Goal: Transaction & Acquisition: Purchase product/service

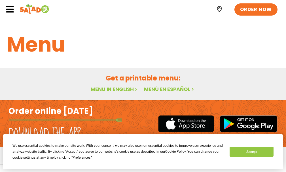
click at [12, 5] on icon at bounding box center [10, 9] width 8 height 8
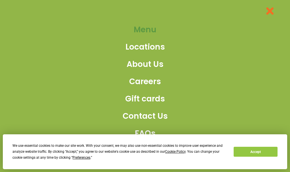
click at [144, 29] on span "Menu" at bounding box center [145, 30] width 23 height 12
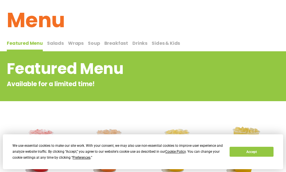
scroll to position [24, 0]
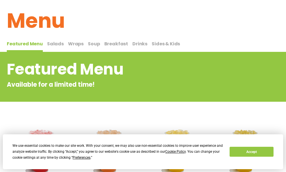
click at [75, 44] on span "Wraps" at bounding box center [76, 44] width 16 height 7
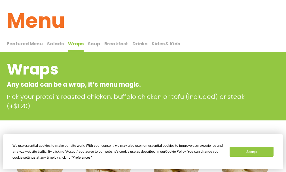
click at [56, 42] on span "Salads" at bounding box center [55, 44] width 17 height 7
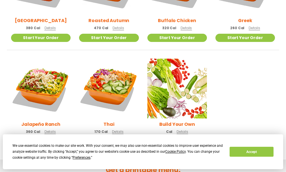
scroll to position [335, 0]
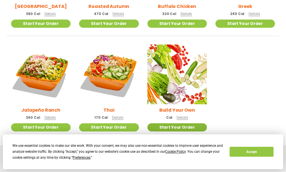
click at [182, 129] on link "Start Your Order" at bounding box center [176, 127] width 59 height 8
